Goal: Communication & Community: Answer question/provide support

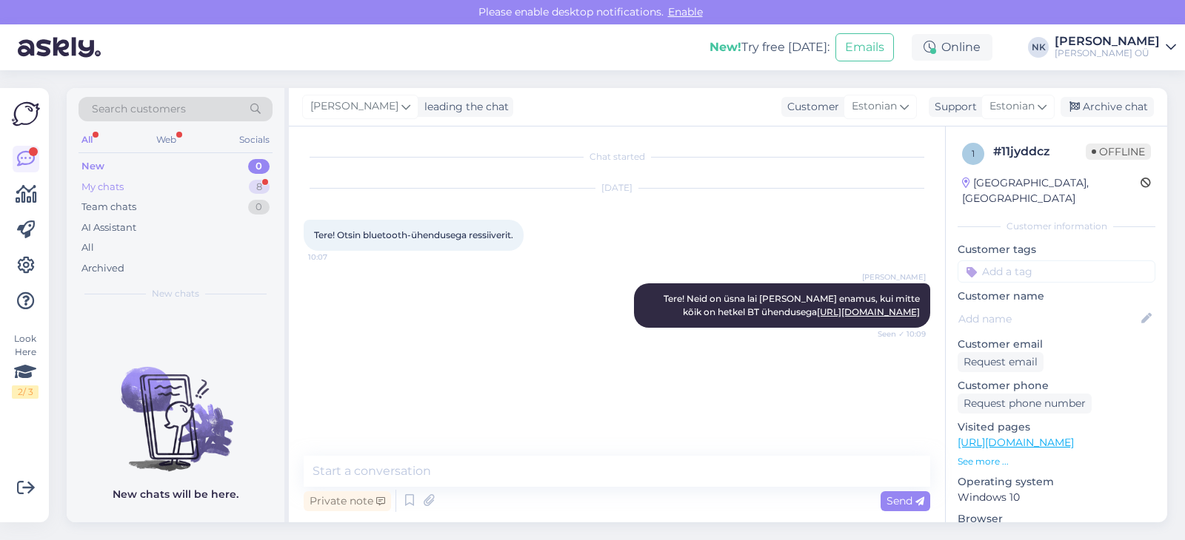
click at [210, 186] on div "My chats 8" at bounding box center [175, 187] width 194 height 21
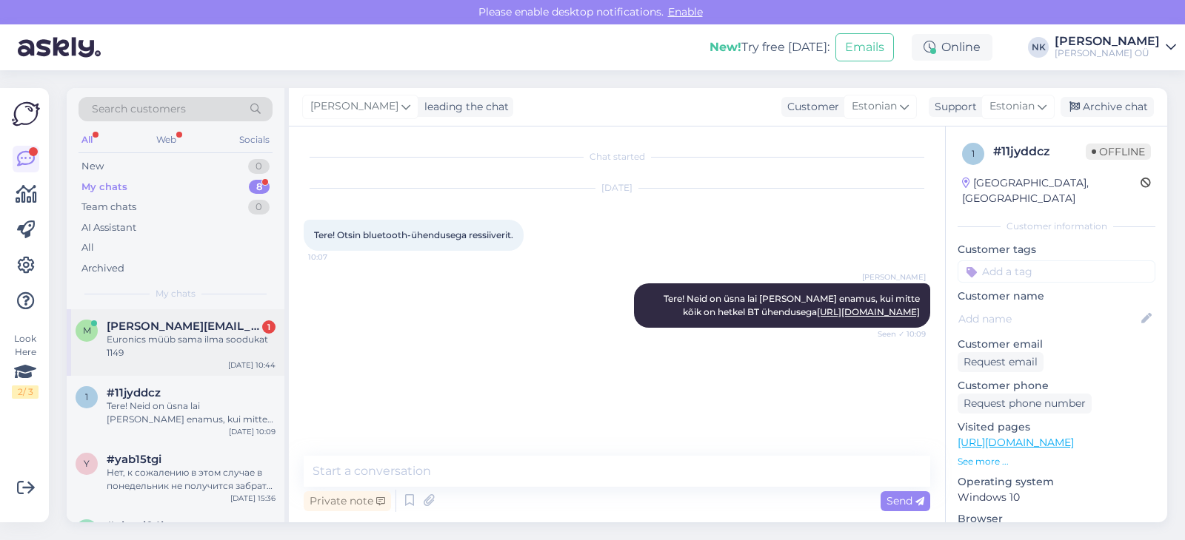
click at [221, 356] on div "Euronics müüb sama ilma soodukat 1149" at bounding box center [191, 346] width 169 height 27
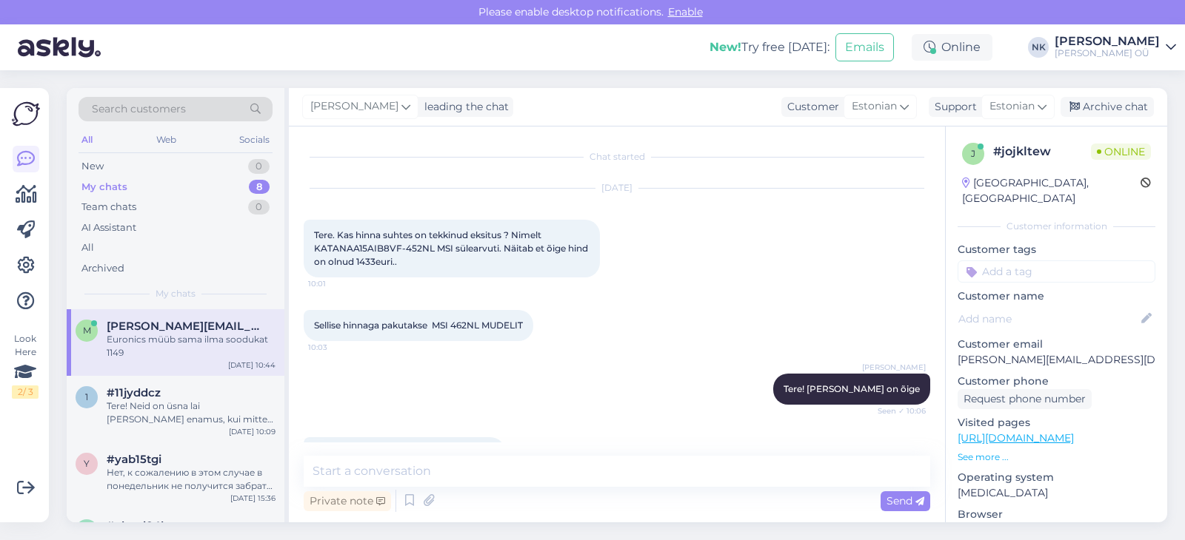
scroll to position [41, 0]
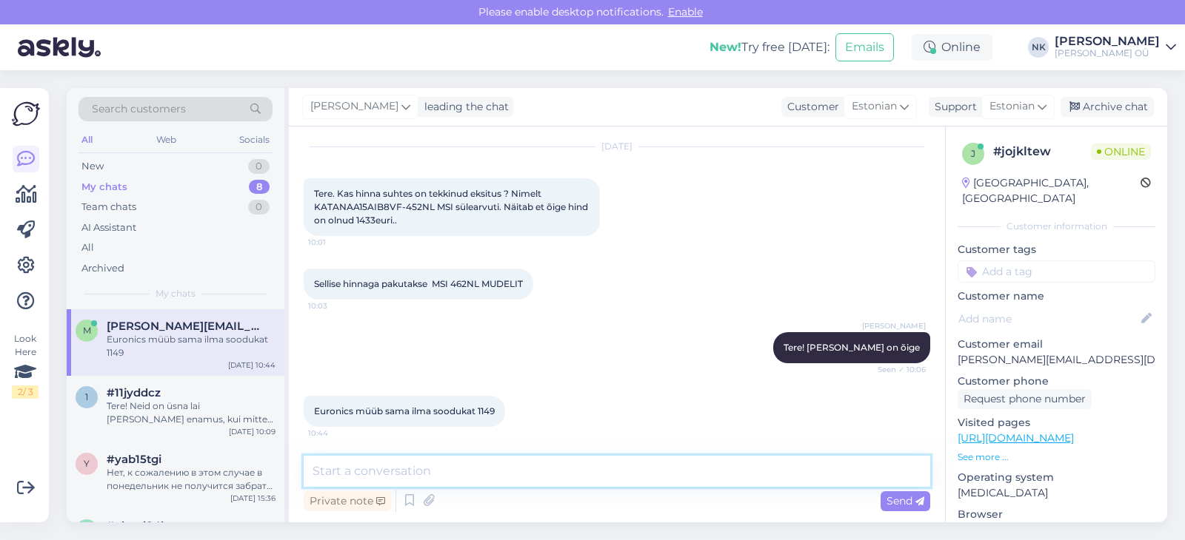
click at [512, 459] on textarea at bounding box center [617, 471] width 626 height 31
click at [478, 457] on textarea at bounding box center [617, 471] width 626 height 31
click at [476, 458] on textarea at bounding box center [617, 471] width 626 height 31
type textarea "Erinevates kauplustes võivad olla erinevad hinnad"
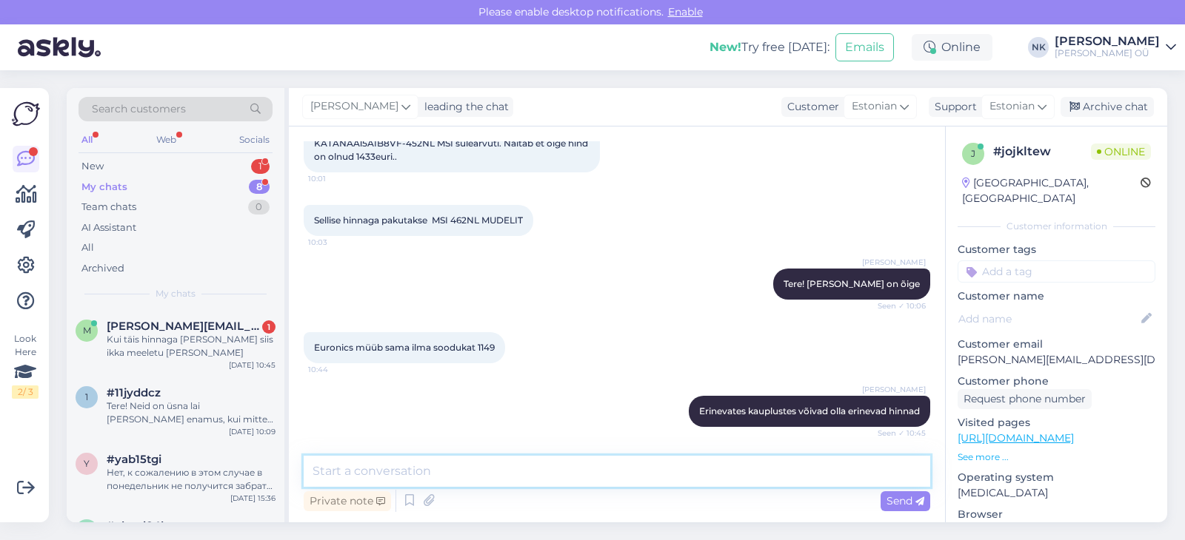
scroll to position [169, 0]
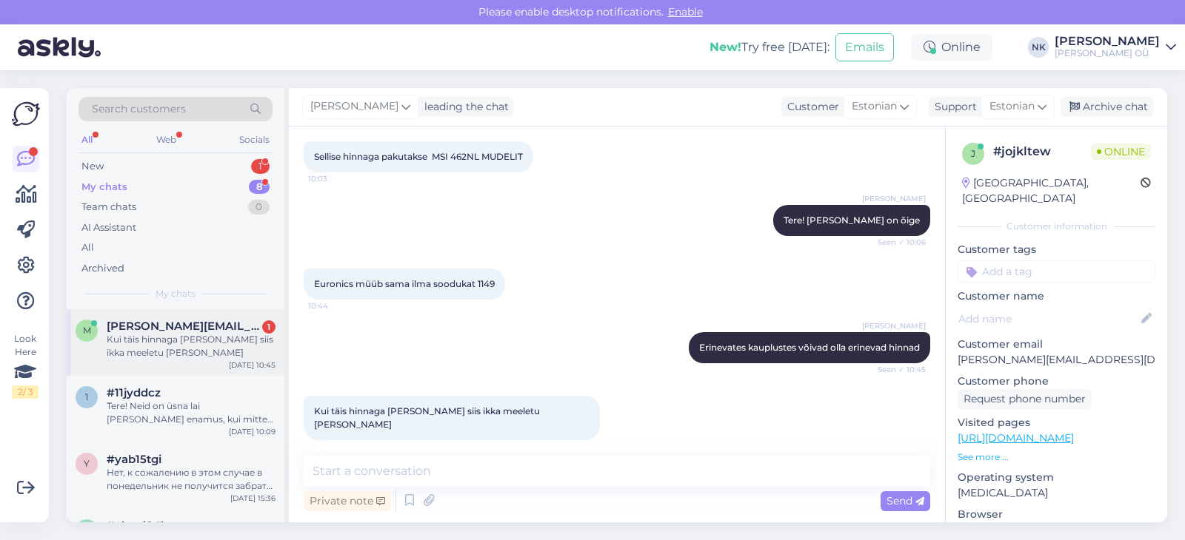
click at [166, 311] on div "m [PERSON_NAME][EMAIL_ADDRESS][DOMAIN_NAME] 1 Kui täis hinnaga [PERSON_NAME] si…" at bounding box center [176, 342] width 218 height 67
click at [415, 470] on textarea at bounding box center [617, 471] width 626 height 31
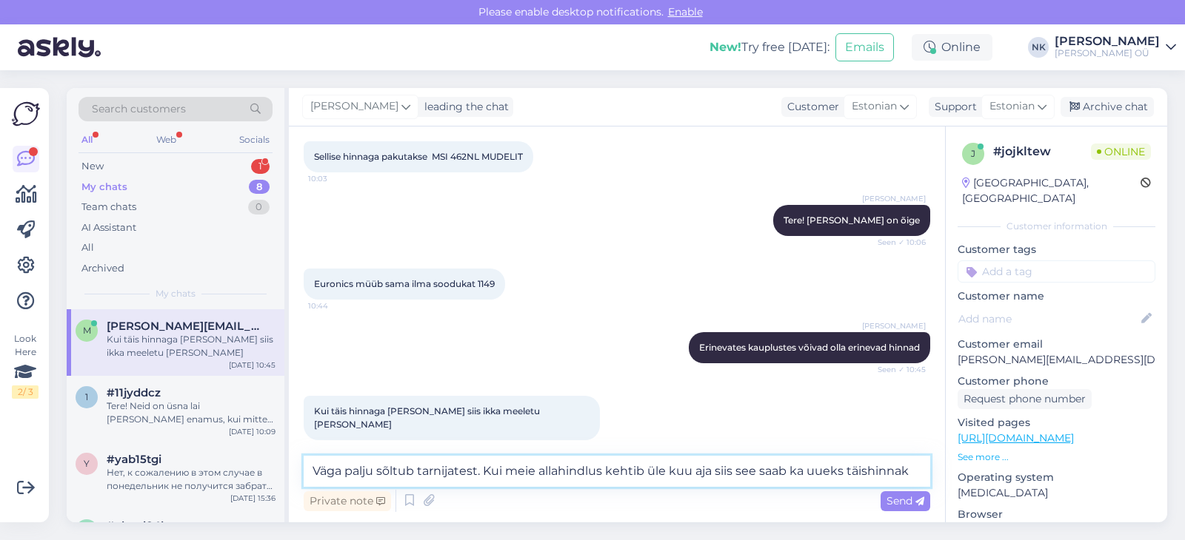
type textarea "Väga palju sõltub tarnijatest. Kui meie allahindlus kehtib üle kuu aja siis see…"
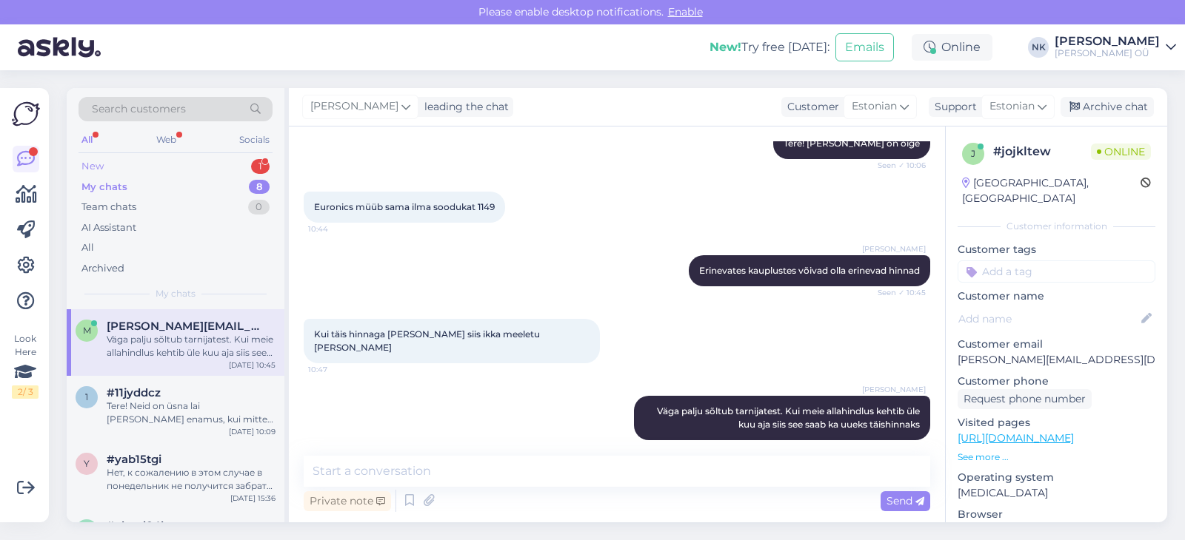
click at [195, 171] on div "New 1" at bounding box center [175, 166] width 194 height 21
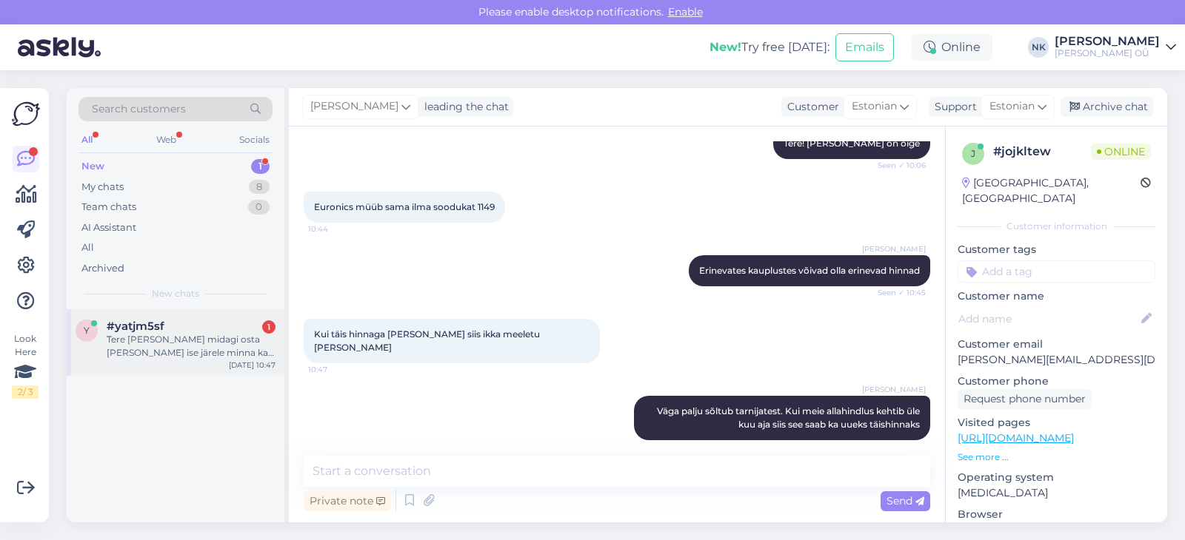
click at [205, 310] on div "y #yatjm5sf 1 Tere [PERSON_NAME] midagi osta [PERSON_NAME] ise järele minna kas…" at bounding box center [176, 342] width 218 height 67
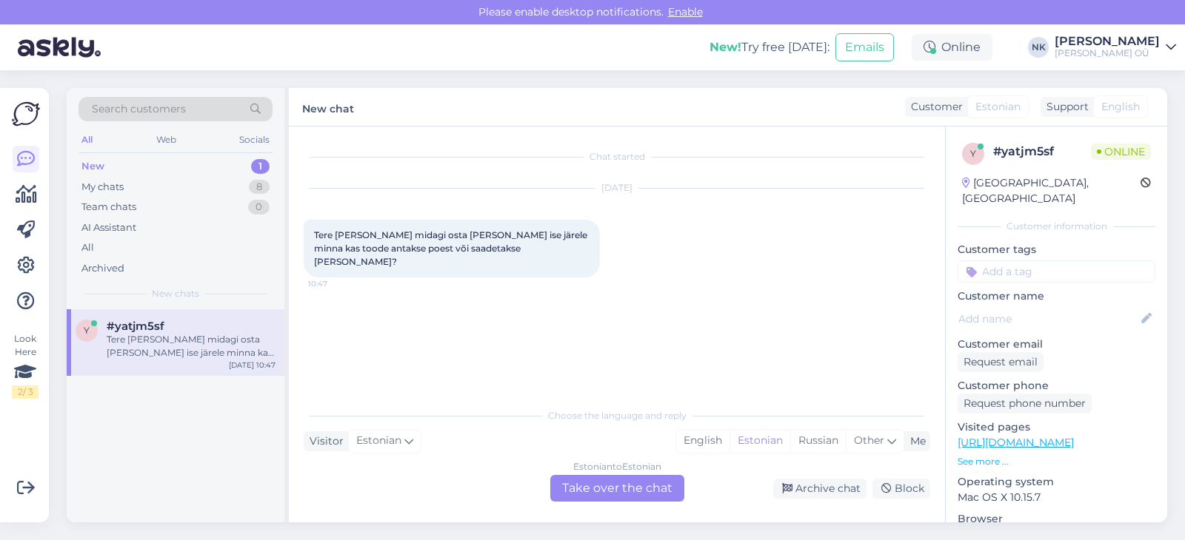
click at [614, 492] on div "Estonian to Estonian Take over the chat" at bounding box center [617, 488] width 134 height 27
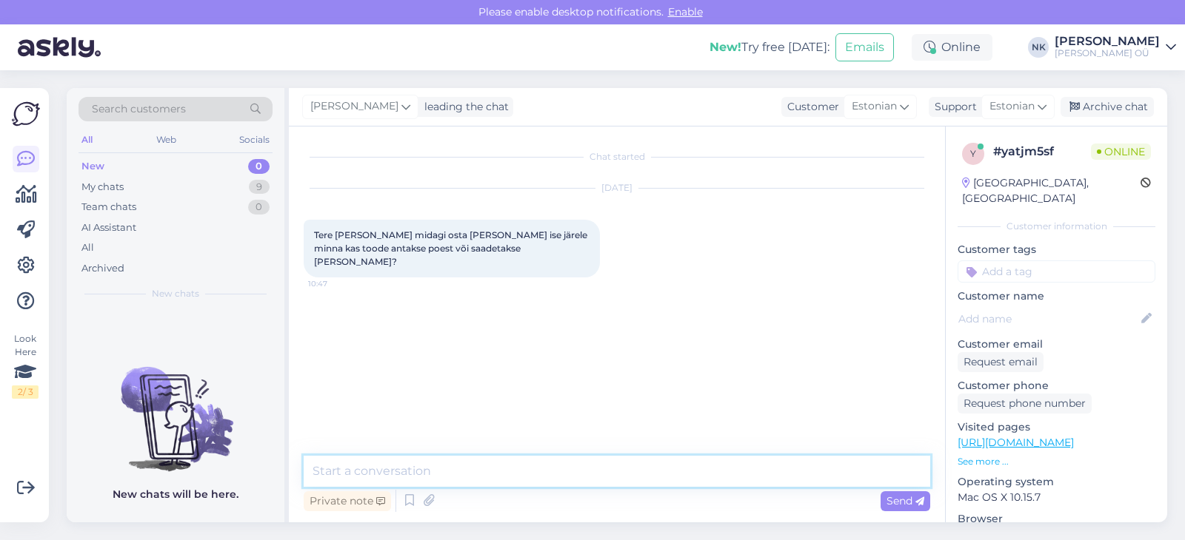
click at [569, 466] on textarea at bounding box center [617, 471] width 626 height 31
type textarea "Tere! Kui poes on olemas, siis väljastatakse poest"
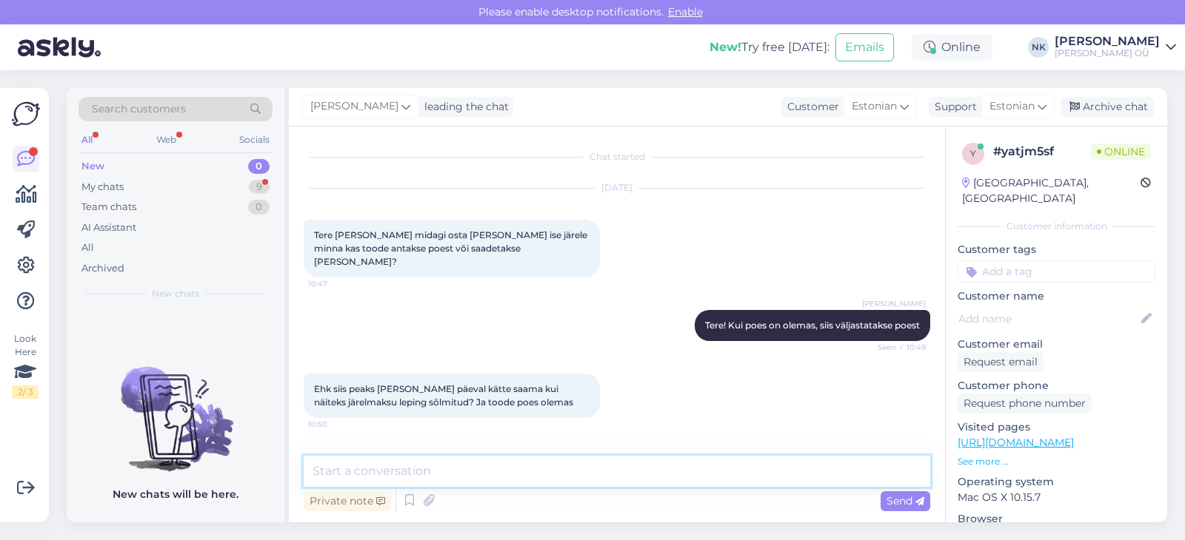
click at [473, 465] on textarea at bounding box center [617, 471] width 626 height 31
type textarea "О"
type textarea "Jah, saab"
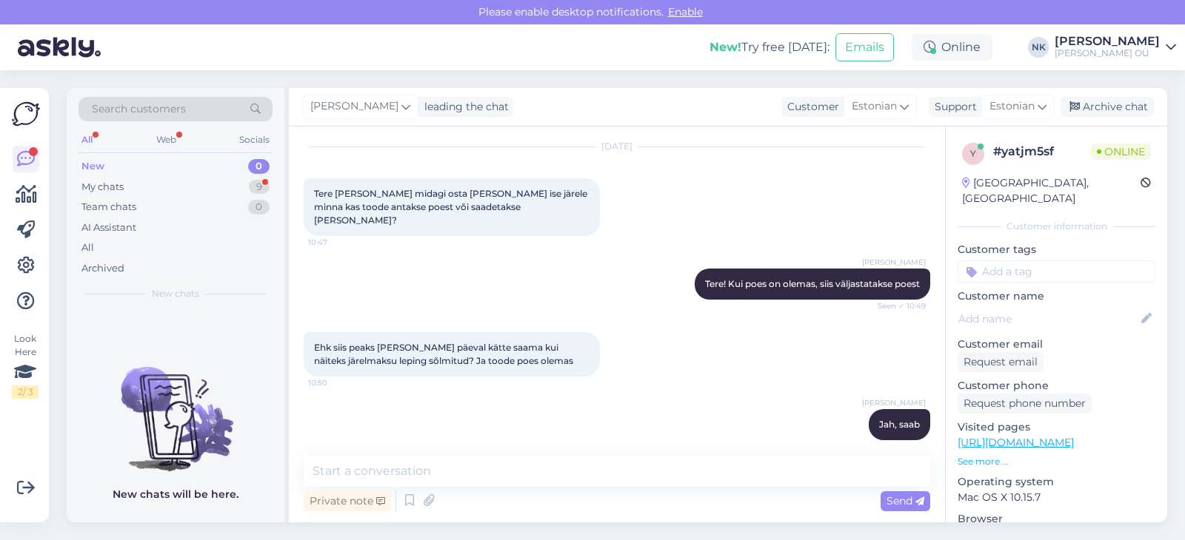
scroll to position [105, 0]
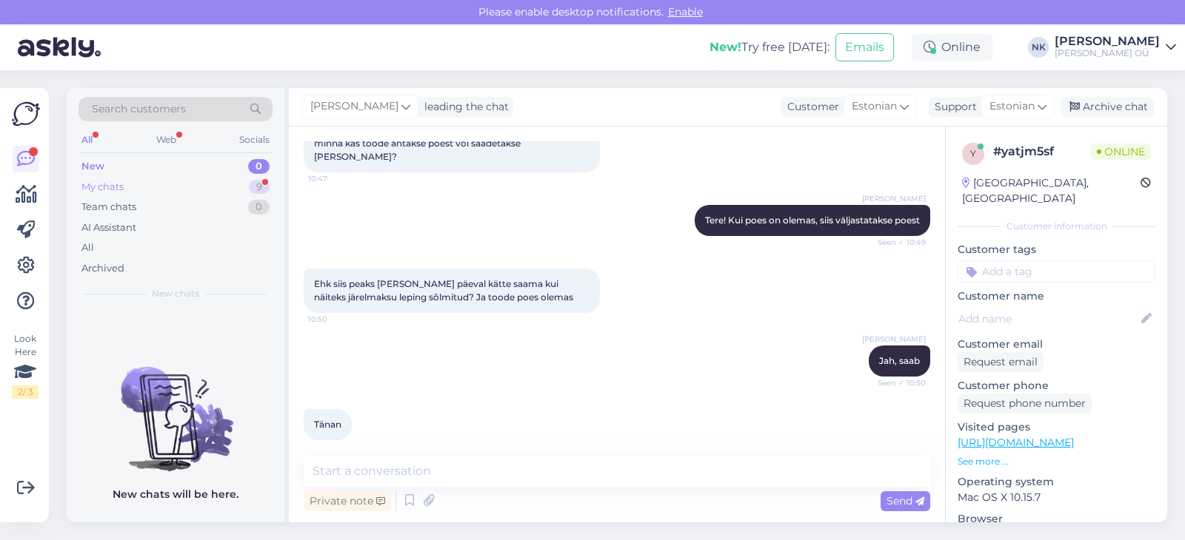
click at [244, 180] on div "My chats 9" at bounding box center [175, 187] width 194 height 21
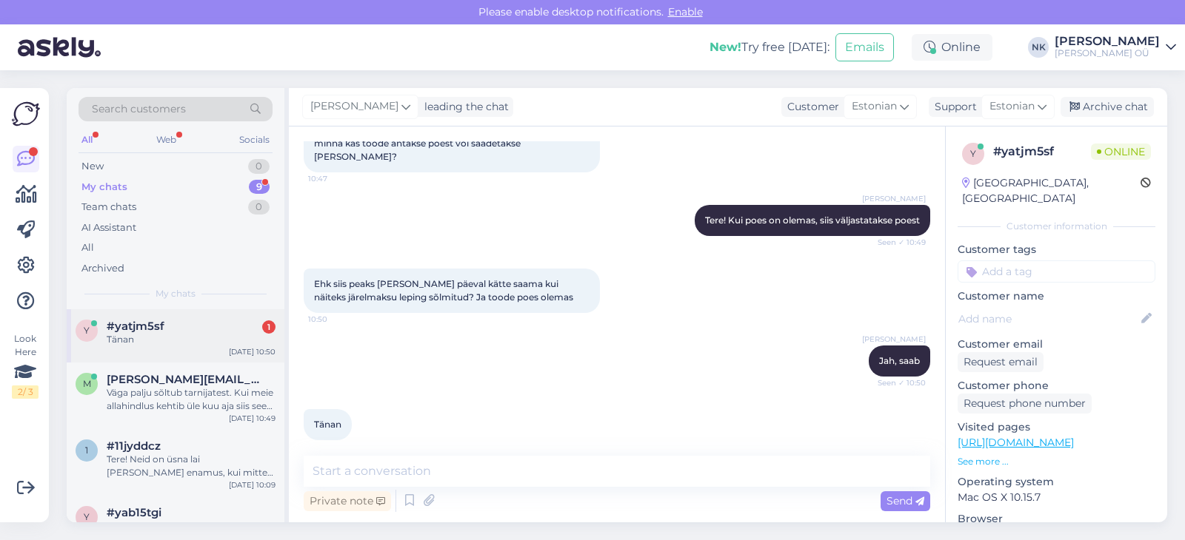
click at [226, 343] on div "Tänan" at bounding box center [191, 339] width 169 height 13
click at [472, 469] on textarea at bounding box center [617, 471] width 626 height 31
type textarea "З"
type textarea "Palun"
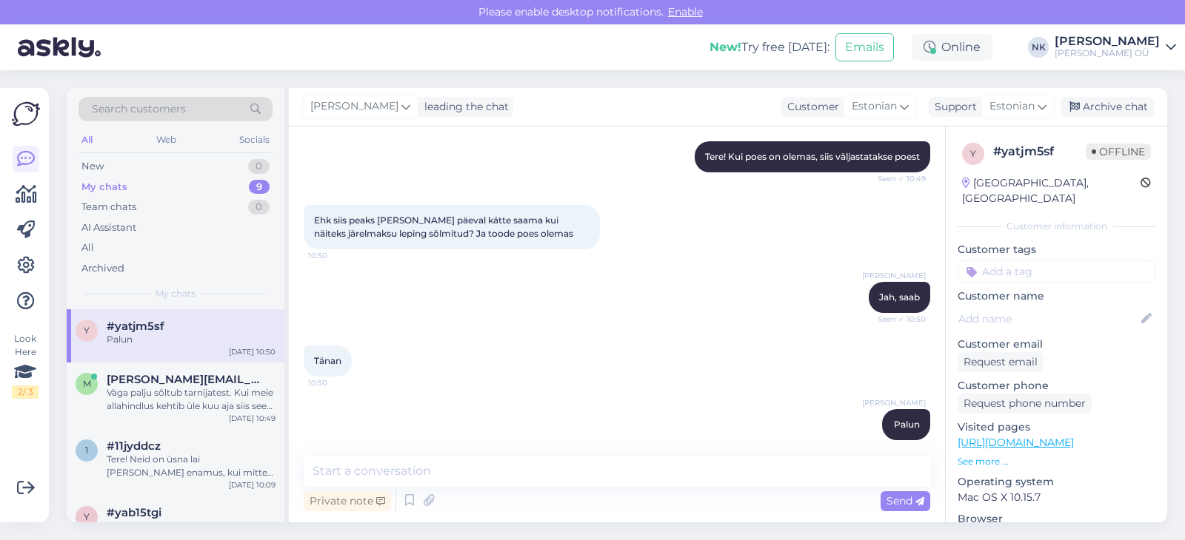
click at [891, 198] on div "Ehk siis peaks [PERSON_NAME] päeval kätte saama kui näiteks järelmaksu leping s…" at bounding box center [617, 227] width 626 height 77
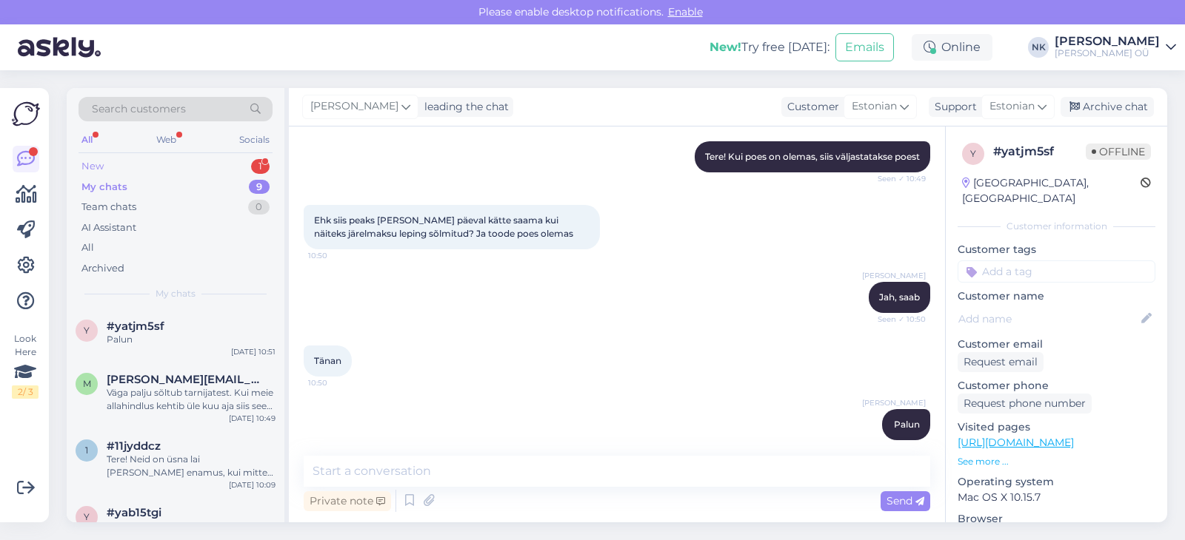
click at [147, 172] on div "New 1" at bounding box center [175, 166] width 194 height 21
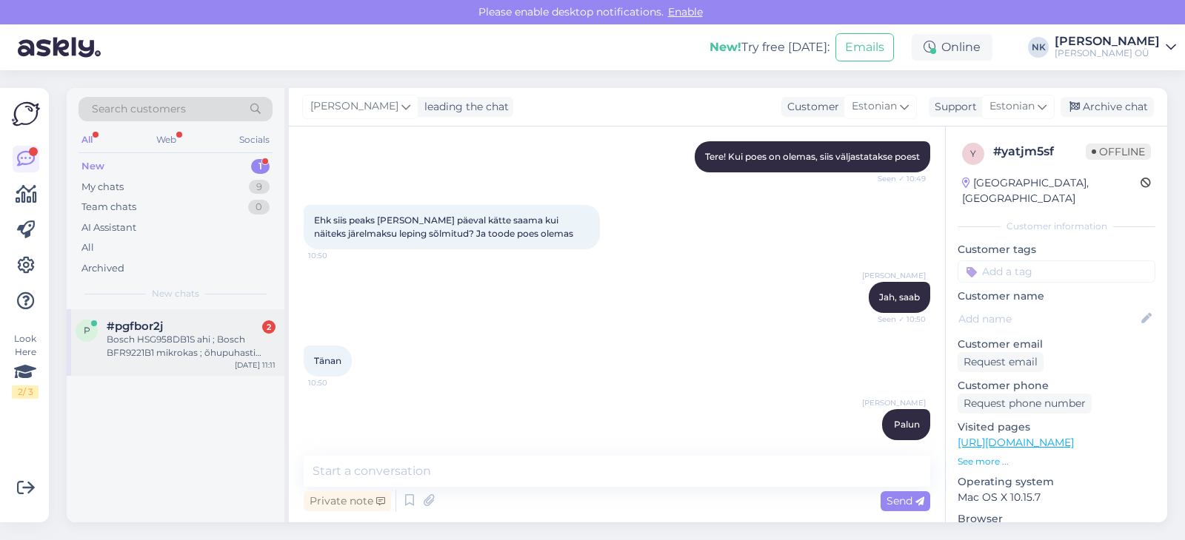
click at [164, 356] on div "Bosch HSG958DB1S ahi ; Bosch BFR9221B1 mikrokas ; õhupuhasti Bosch DFS067K51" at bounding box center [191, 346] width 169 height 27
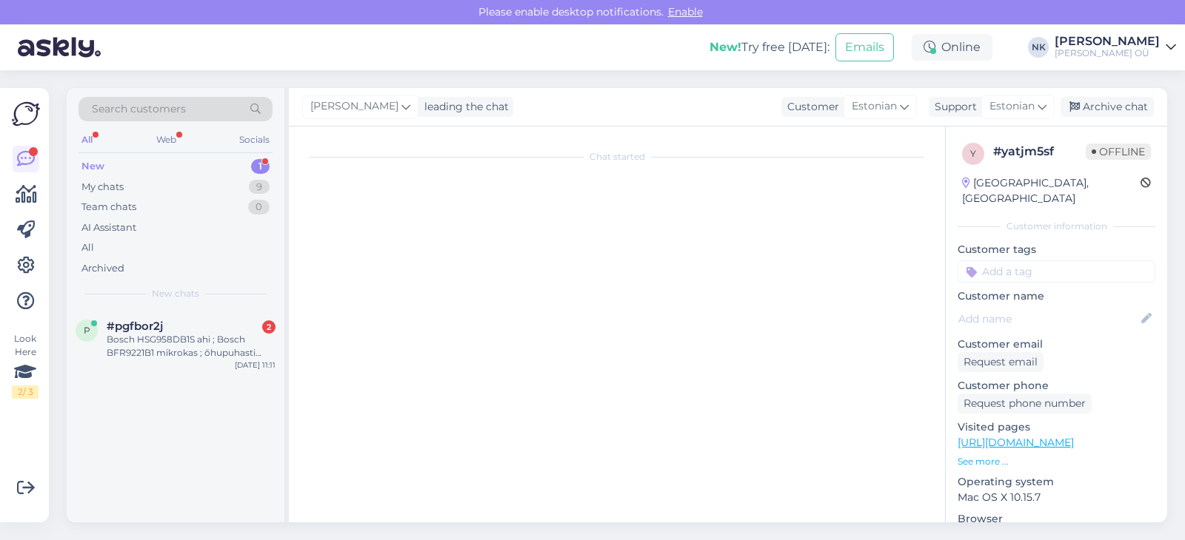
scroll to position [0, 0]
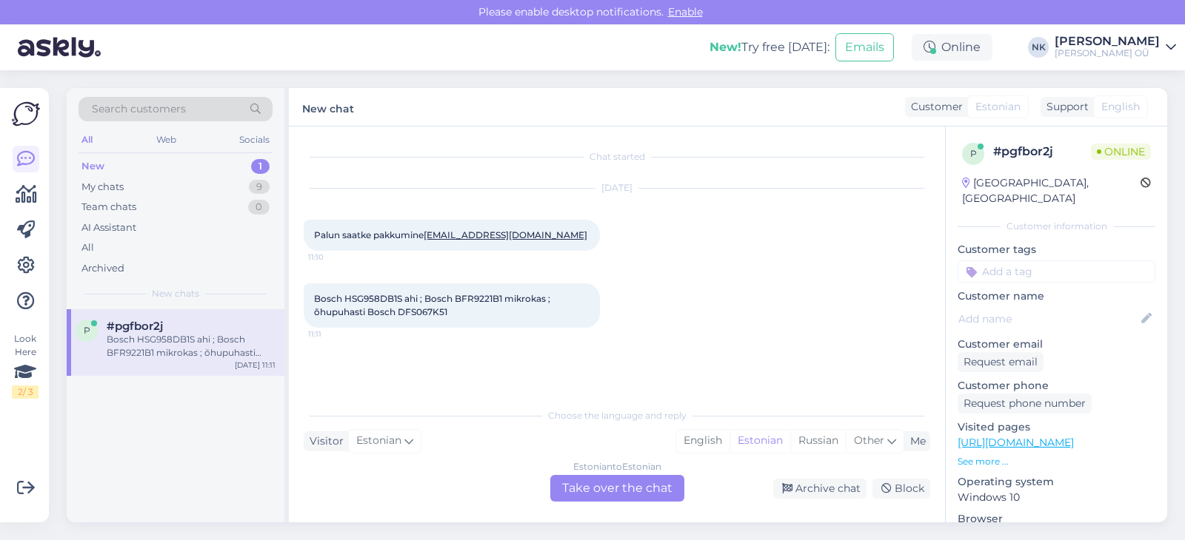
click at [603, 475] on div "Choose the language and reply Visitor Estonian Me English Estonian Russian Othe…" at bounding box center [617, 451] width 626 height 101
click at [609, 485] on div "Estonian to Estonian Take over the chat" at bounding box center [617, 488] width 134 height 27
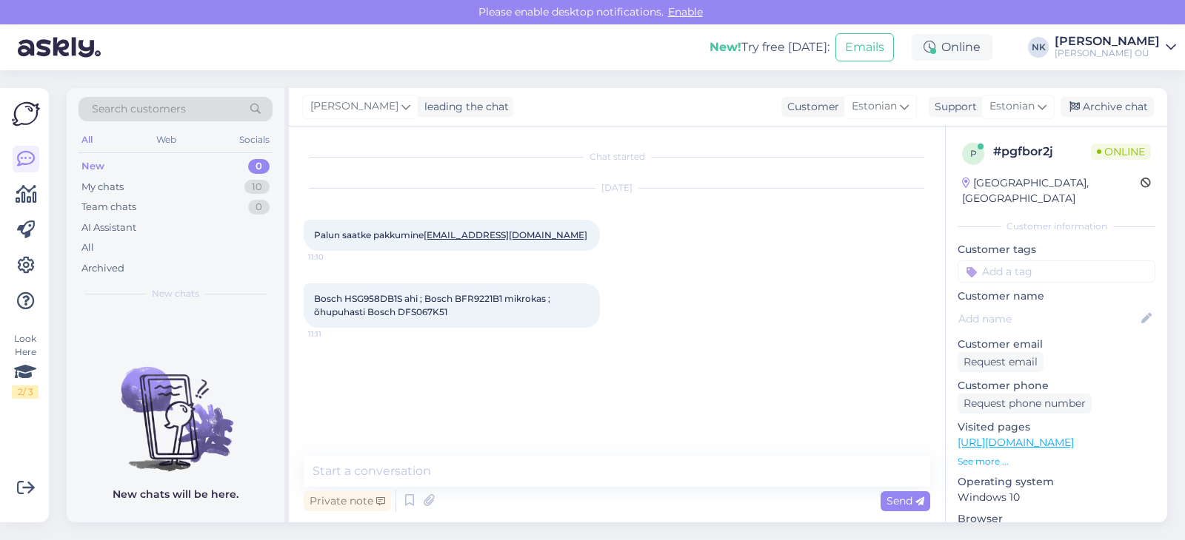
click at [1036, 436] on link "[URL][DOMAIN_NAME]" at bounding box center [1015, 442] width 116 height 13
click at [462, 461] on textarea at bounding box center [617, 471] width 626 height 31
click at [375, 298] on span "Bosch HSG958DB1S ahi ; Bosch BFR9221B1 mikrokas ; õhupuhasti Bosch DFS067K51" at bounding box center [433, 305] width 238 height 24
copy span "HSG958DB1S"
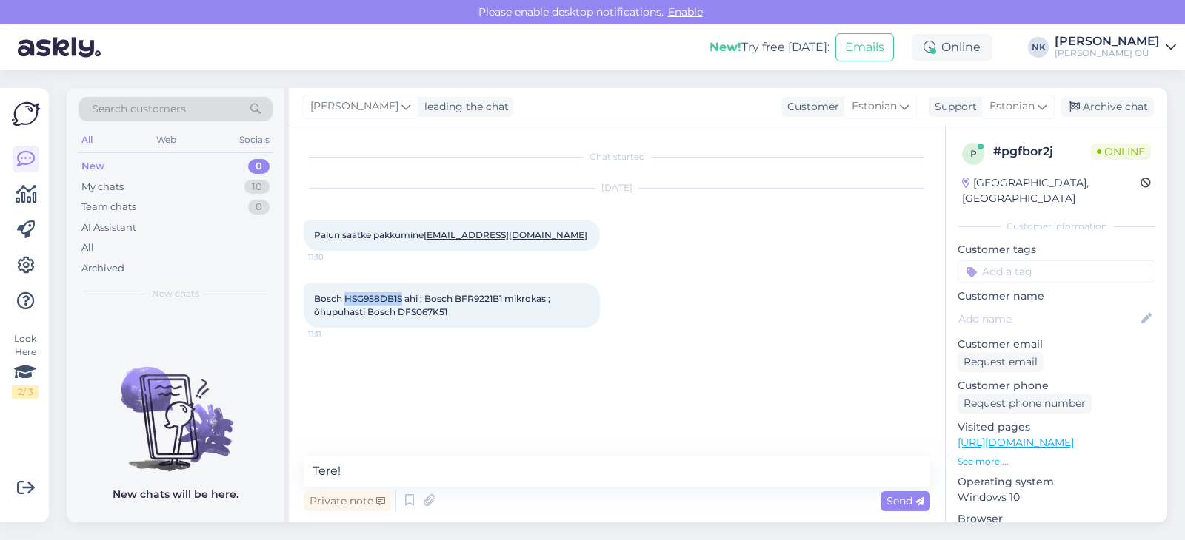
click at [488, 297] on span "Bosch HSG958DB1S ahi ; Bosch BFR9221B1 mikrokas ; õhupuhasti Bosch DFS067K51" at bounding box center [433, 305] width 238 height 24
copy span "BFR9221B1"
click at [413, 466] on textarea "Tere!" at bounding box center [617, 471] width 626 height 31
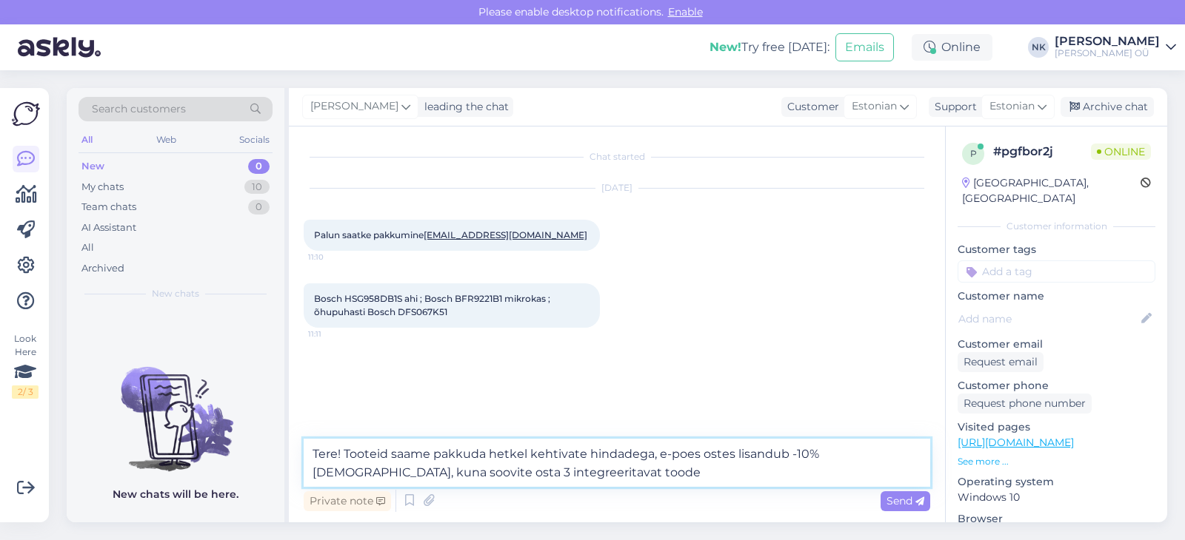
type textarea "Tere! Tooteid saame pakkuda hetkel kehtivate hindadega, e-poes ostes lisandub -…"
